Goal: Task Accomplishment & Management: Manage account settings

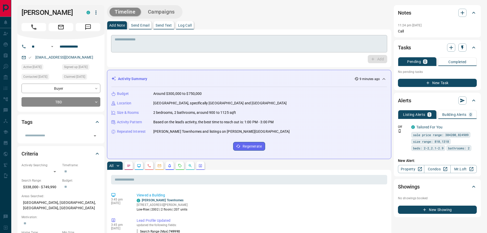
click at [162, 39] on textarea at bounding box center [249, 43] width 269 height 13
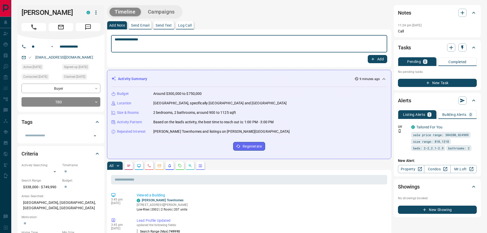
type textarea "**********"
click at [371, 56] on button "Add" at bounding box center [376, 59] width 19 height 8
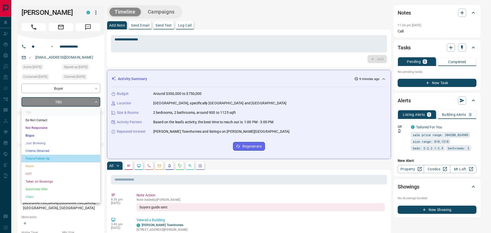
click at [41, 158] on li "Future Follow Up" at bounding box center [60, 159] width 79 height 8
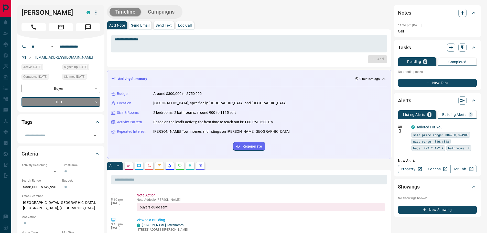
type input "*"
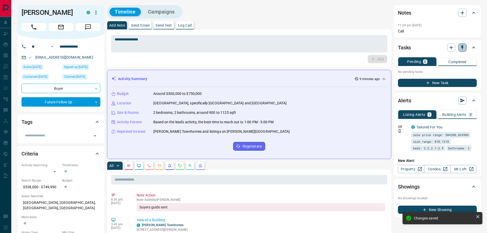
click at [462, 50] on button "button" at bounding box center [462, 47] width 8 height 8
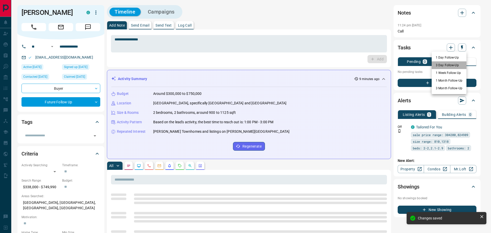
click at [440, 67] on li "3 Day Follow-Up" at bounding box center [449, 65] width 35 height 8
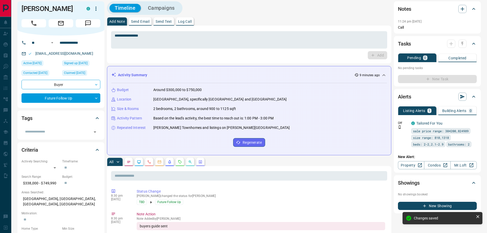
scroll to position [77, 0]
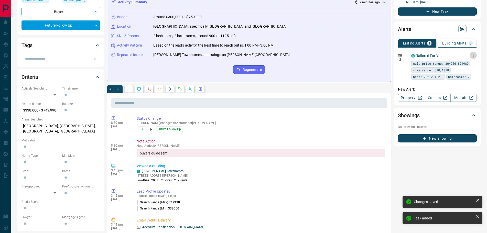
click at [472, 56] on icon "button" at bounding box center [472, 55] width 5 height 5
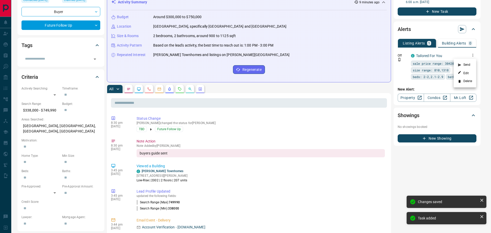
click at [464, 81] on li "Delete" at bounding box center [465, 81] width 23 height 8
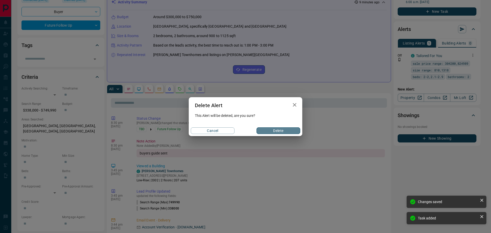
click at [279, 130] on button "Delete" at bounding box center [278, 130] width 44 height 7
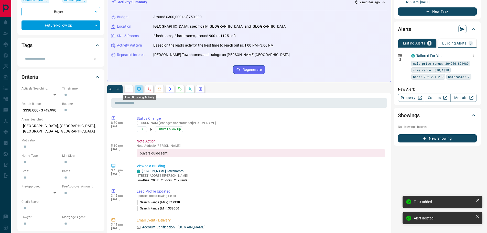
click at [140, 89] on icon "Lead Browsing Activity" at bounding box center [139, 89] width 4 height 4
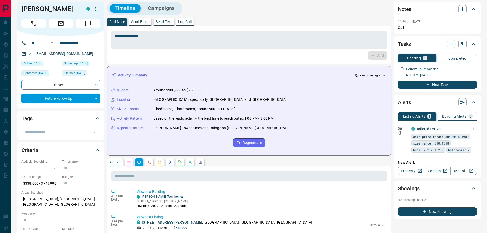
scroll to position [0, 0]
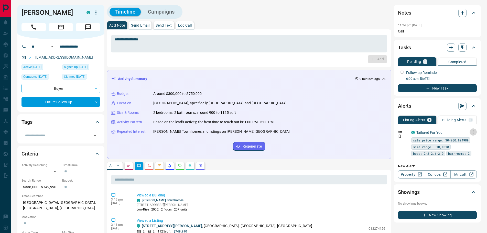
click at [473, 133] on icon "button" at bounding box center [472, 132] width 5 height 5
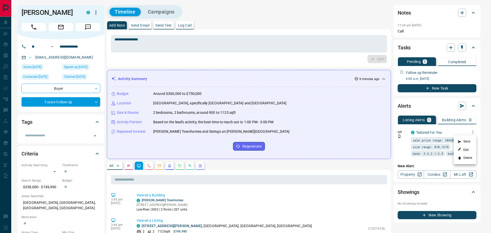
click at [464, 158] on li "Delete" at bounding box center [465, 158] width 23 height 8
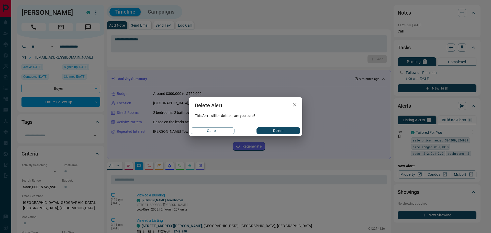
drag, startPoint x: 273, startPoint y: 132, endPoint x: 285, endPoint y: 130, distance: 12.0
click at [274, 132] on button "Delete" at bounding box center [278, 130] width 44 height 7
